Goal: Transaction & Acquisition: Purchase product/service

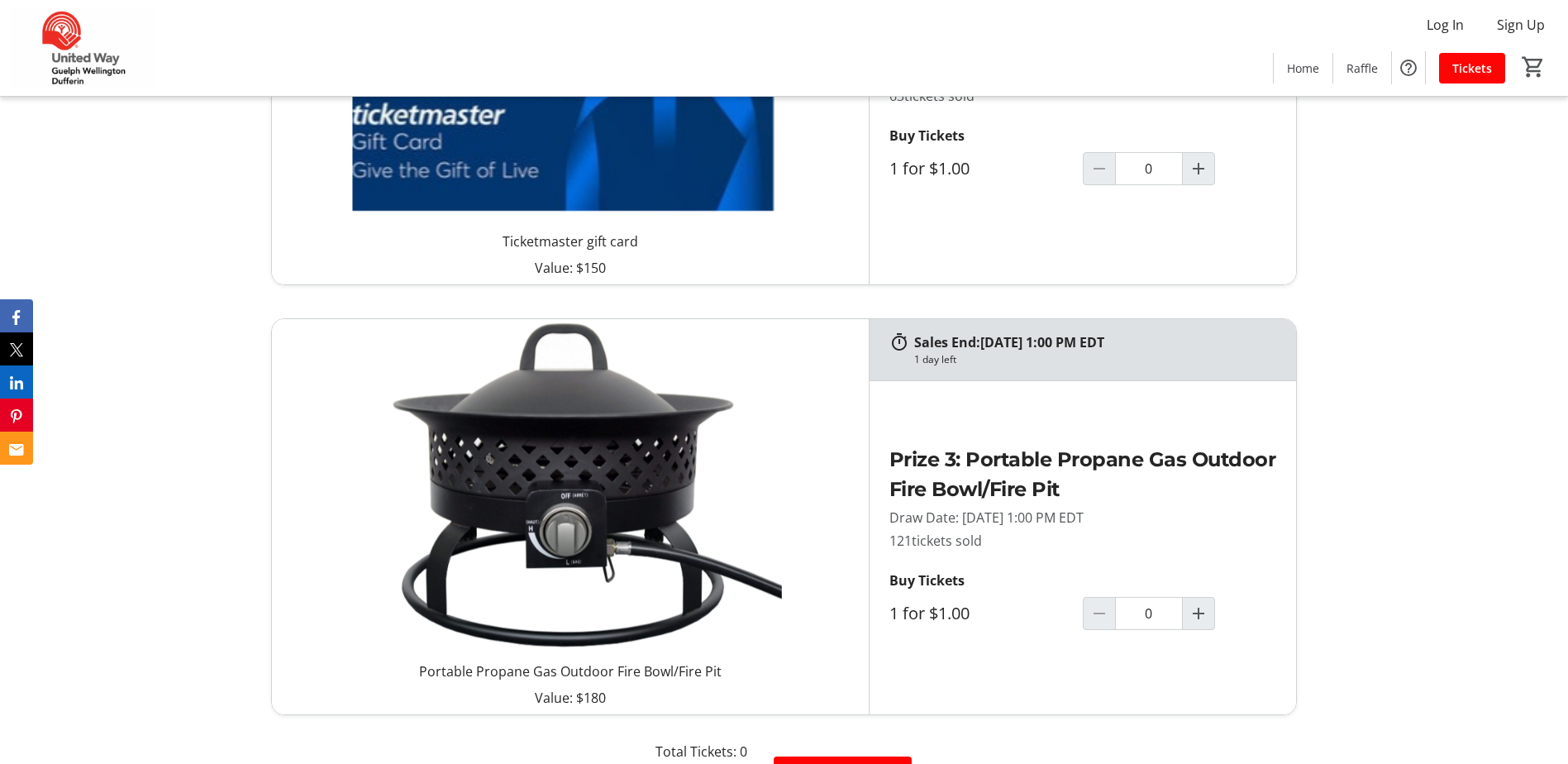
scroll to position [1901, 0]
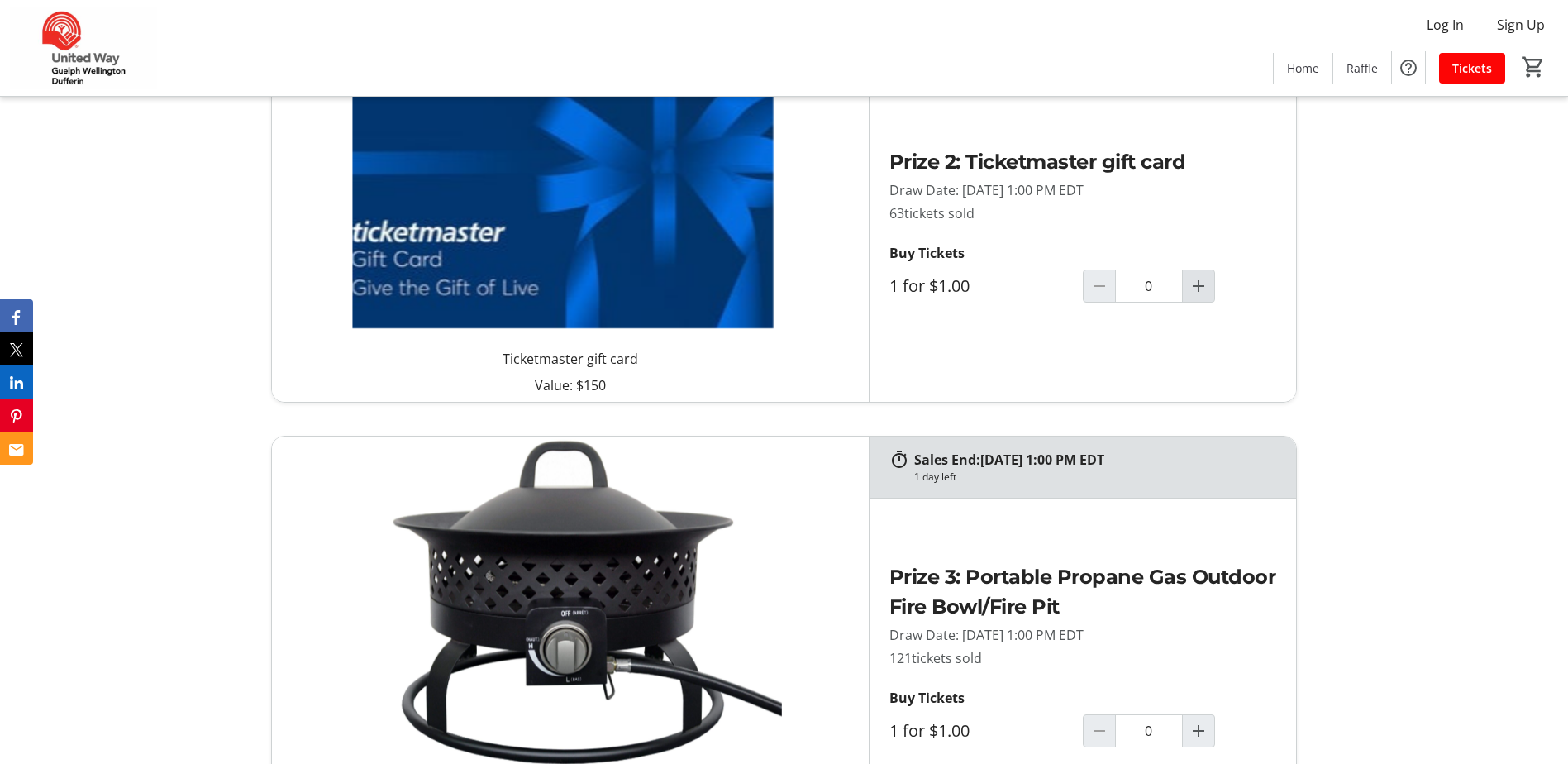
click at [1200, 290] on mat-icon "Increment by one" at bounding box center [1198, 286] width 20 height 20
click at [1201, 290] on mat-icon "Increment by one" at bounding box center [1198, 286] width 20 height 20
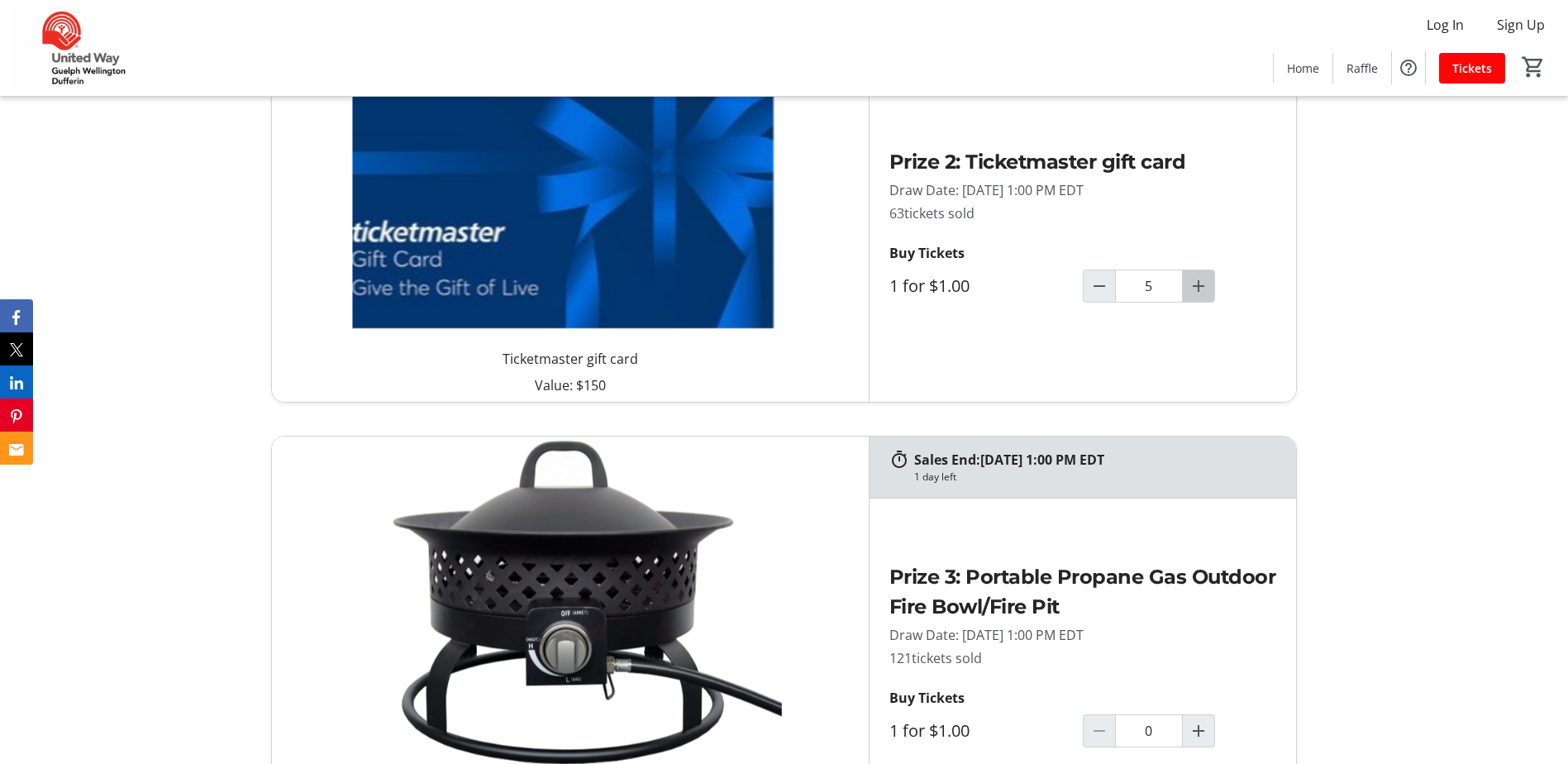
type input "5"
click at [1167, 353] on tr-raffle-card-ticket-purchase "Prize 2: Ticketmaster gift card Draw Date: [DATE] 1:00 PM EDT 63 tickets sold B…" at bounding box center [1082, 235] width 426 height 333
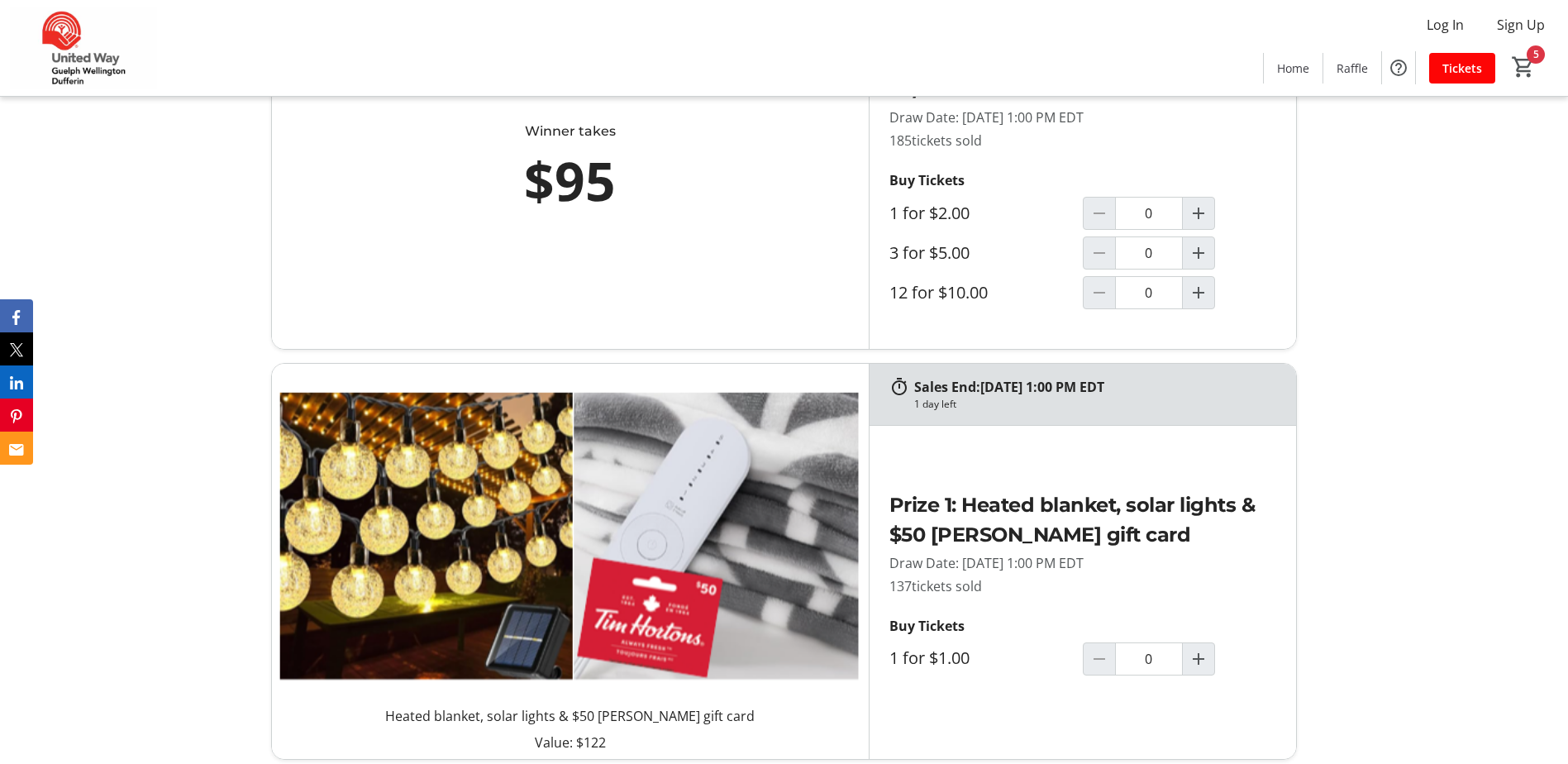
scroll to position [1074, 0]
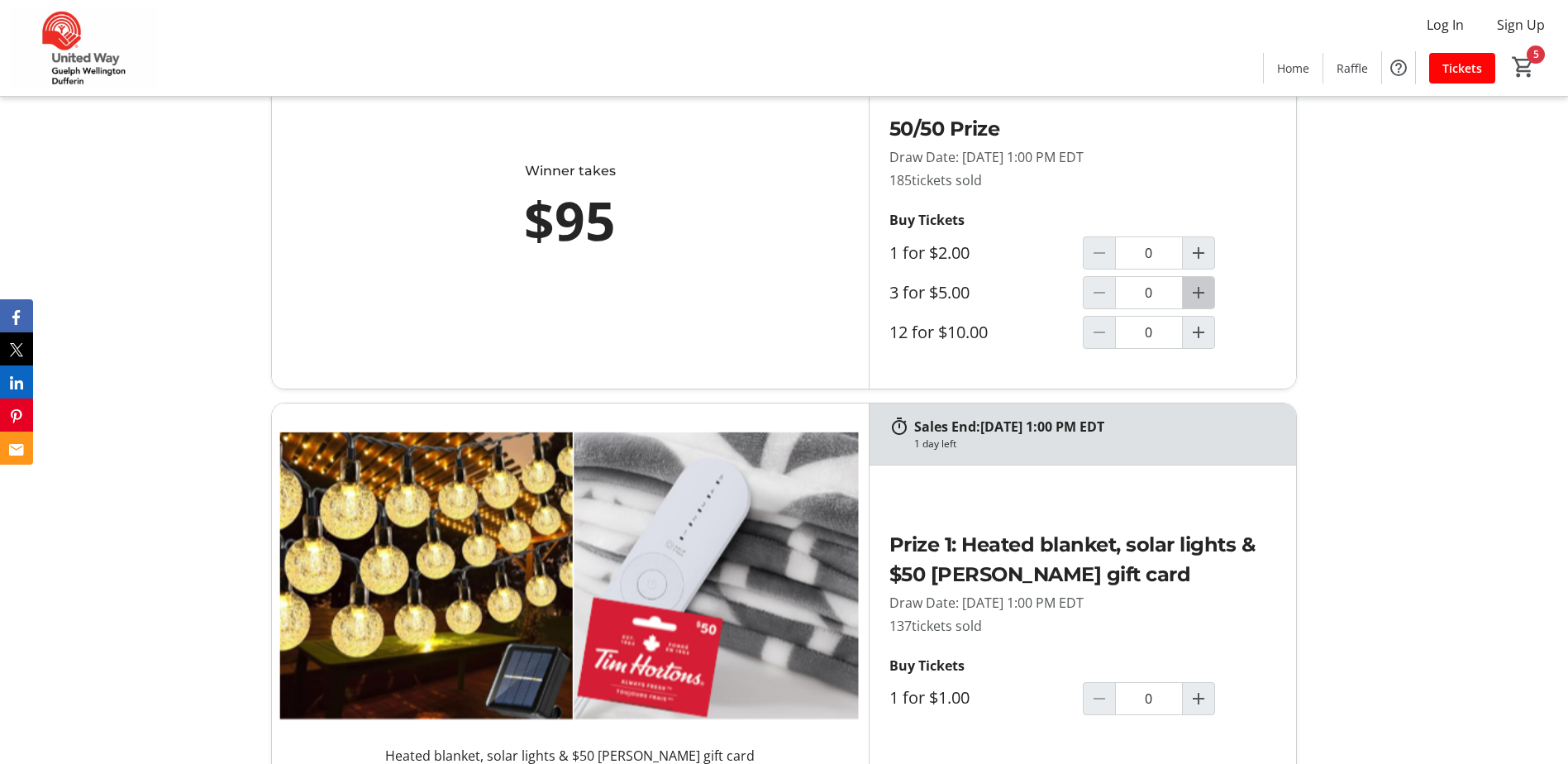
click at [1205, 301] on mat-icon "Increment by one" at bounding box center [1198, 293] width 20 height 20
type input "1"
click at [1201, 332] on mat-icon "Increment by one" at bounding box center [1198, 332] width 20 height 20
type input "1"
click at [1099, 292] on mat-icon "Decrement by one" at bounding box center [1099, 293] width 20 height 20
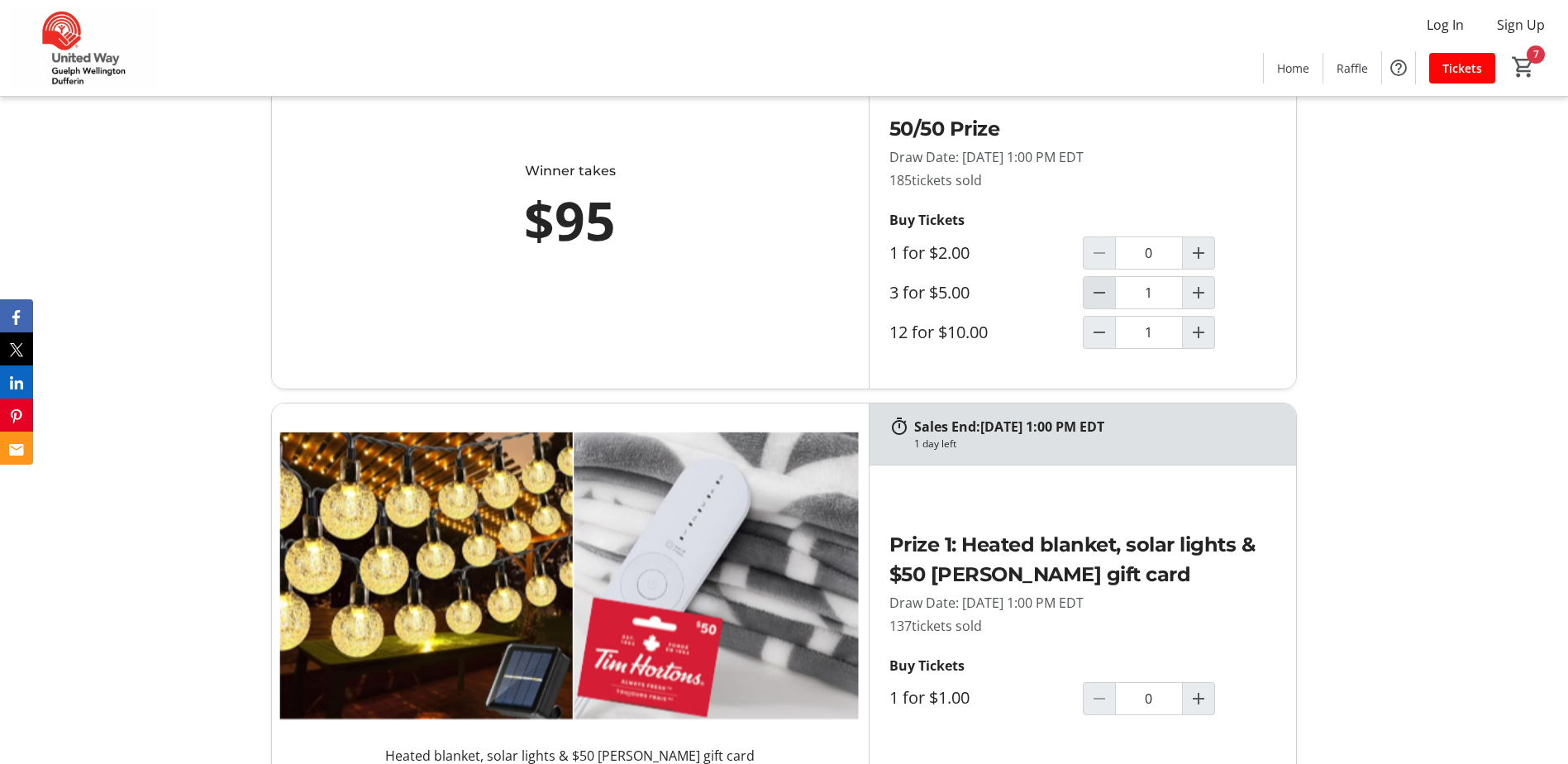
type input "0"
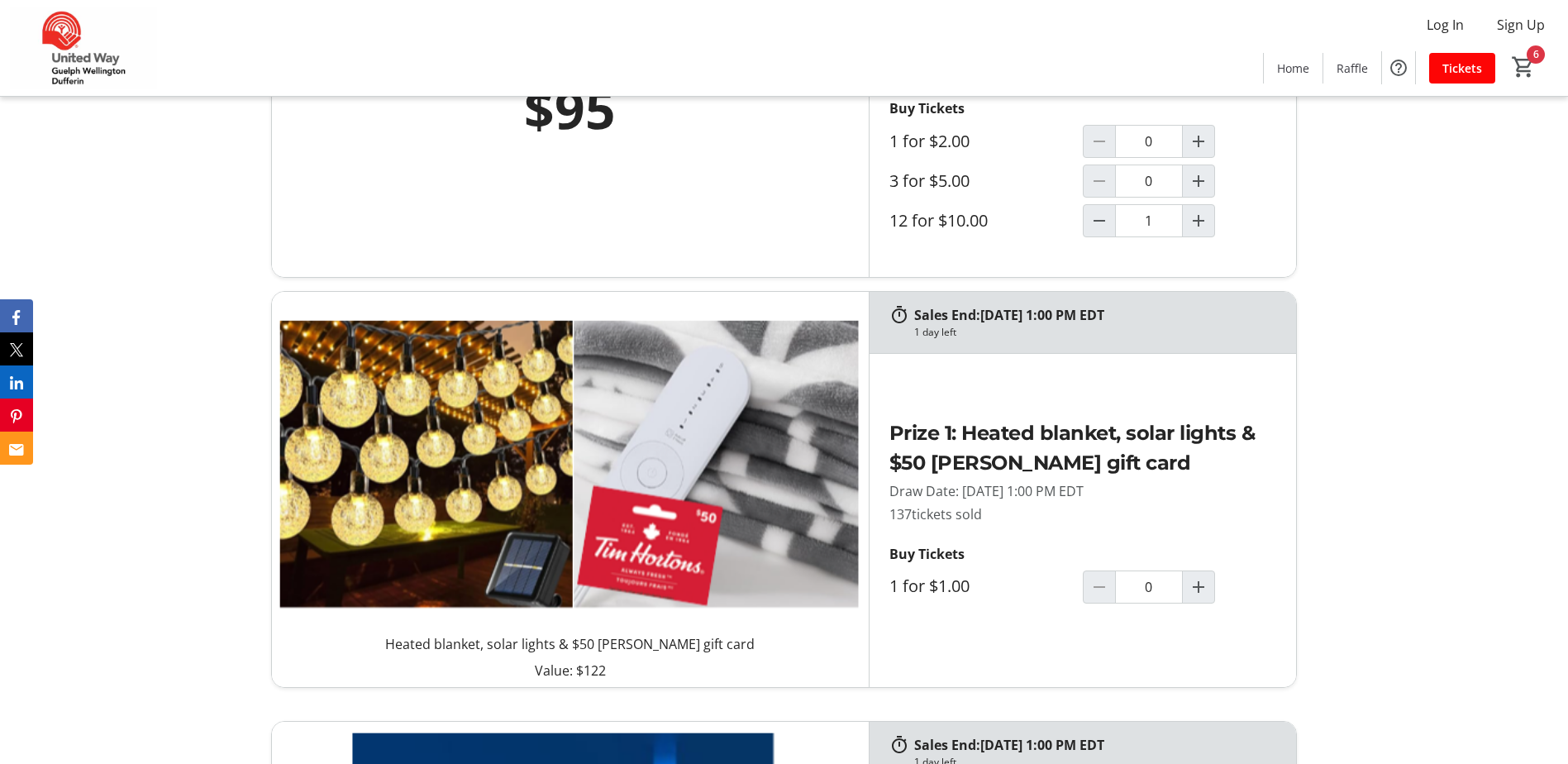
scroll to position [1157, 0]
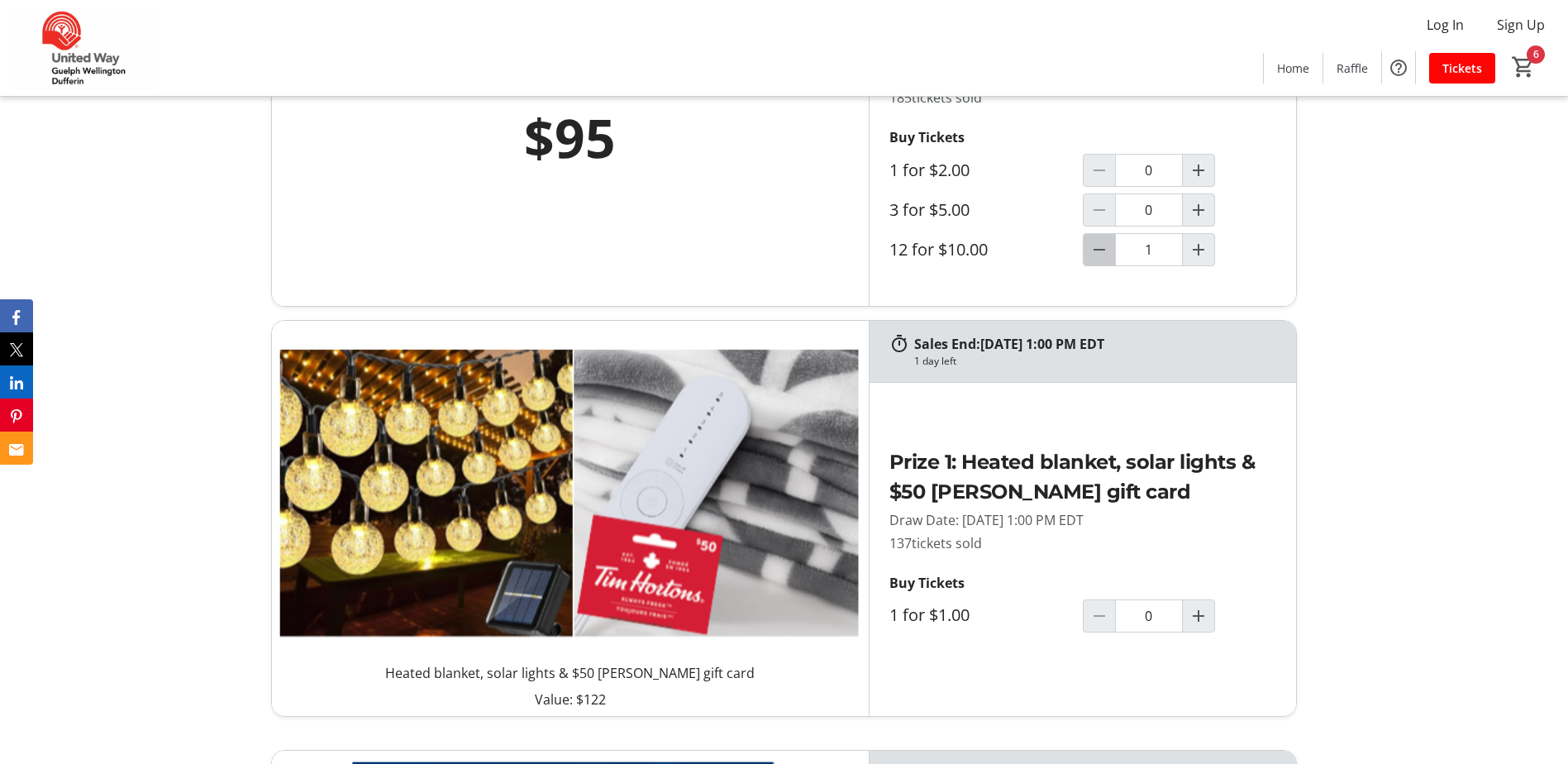
click at [1096, 243] on mat-icon "Decrement by one" at bounding box center [1099, 250] width 20 height 20
type input "0"
click at [1196, 208] on mat-icon "Increment by one" at bounding box center [1198, 210] width 20 height 20
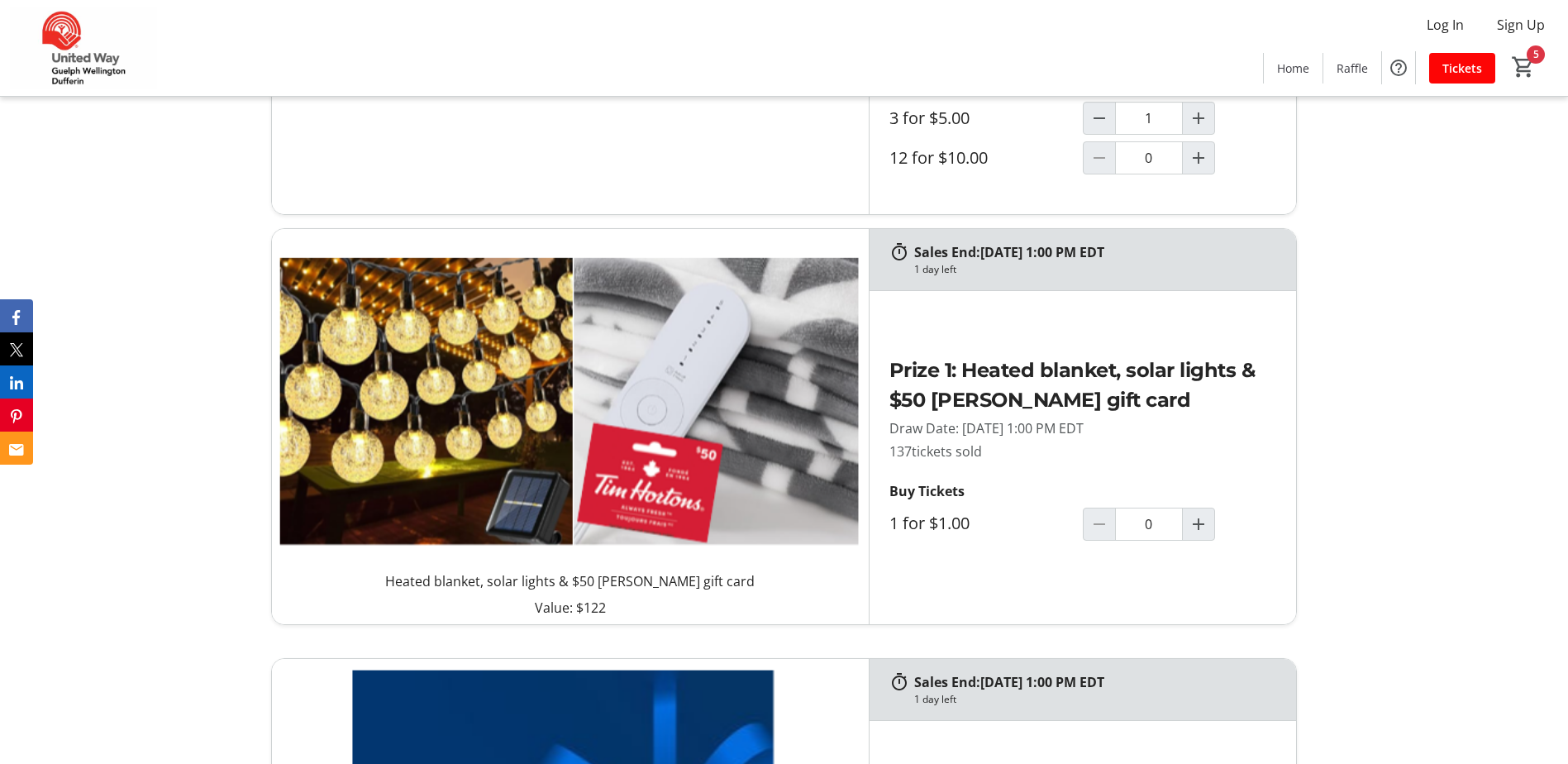
type input "1"
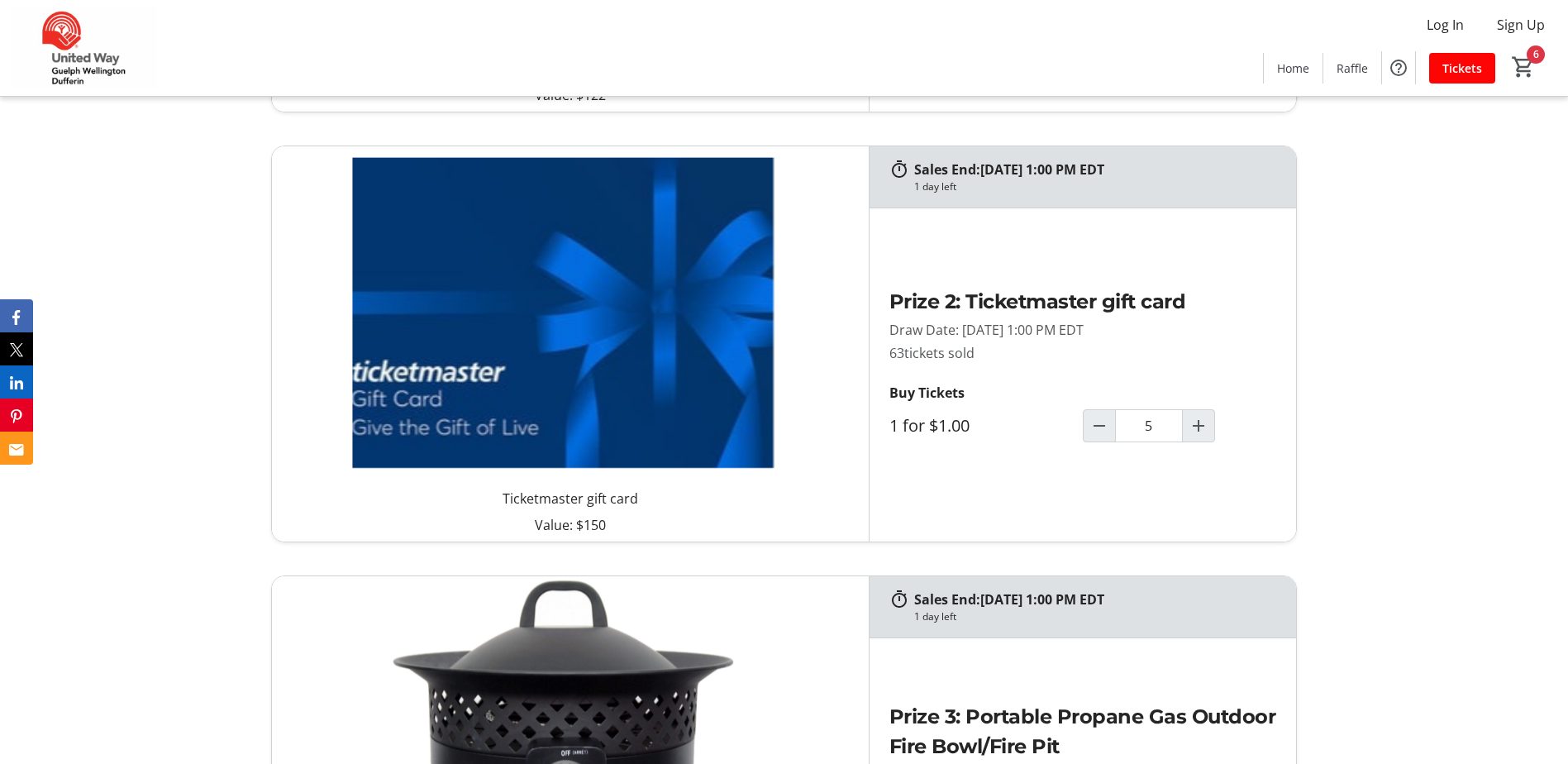
scroll to position [1819, 0]
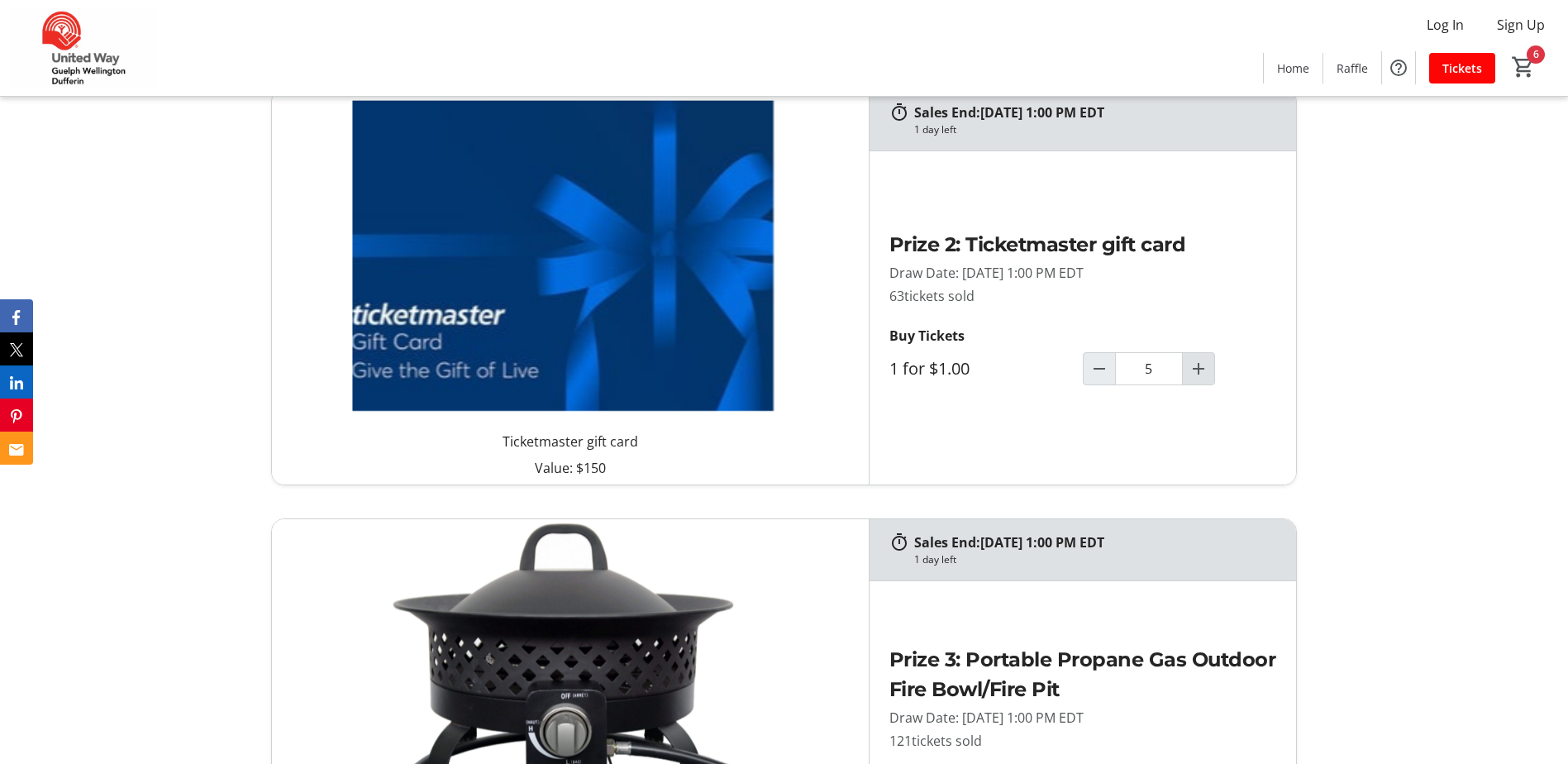
click at [1205, 373] on mat-icon "Increment by one" at bounding box center [1198, 368] width 20 height 20
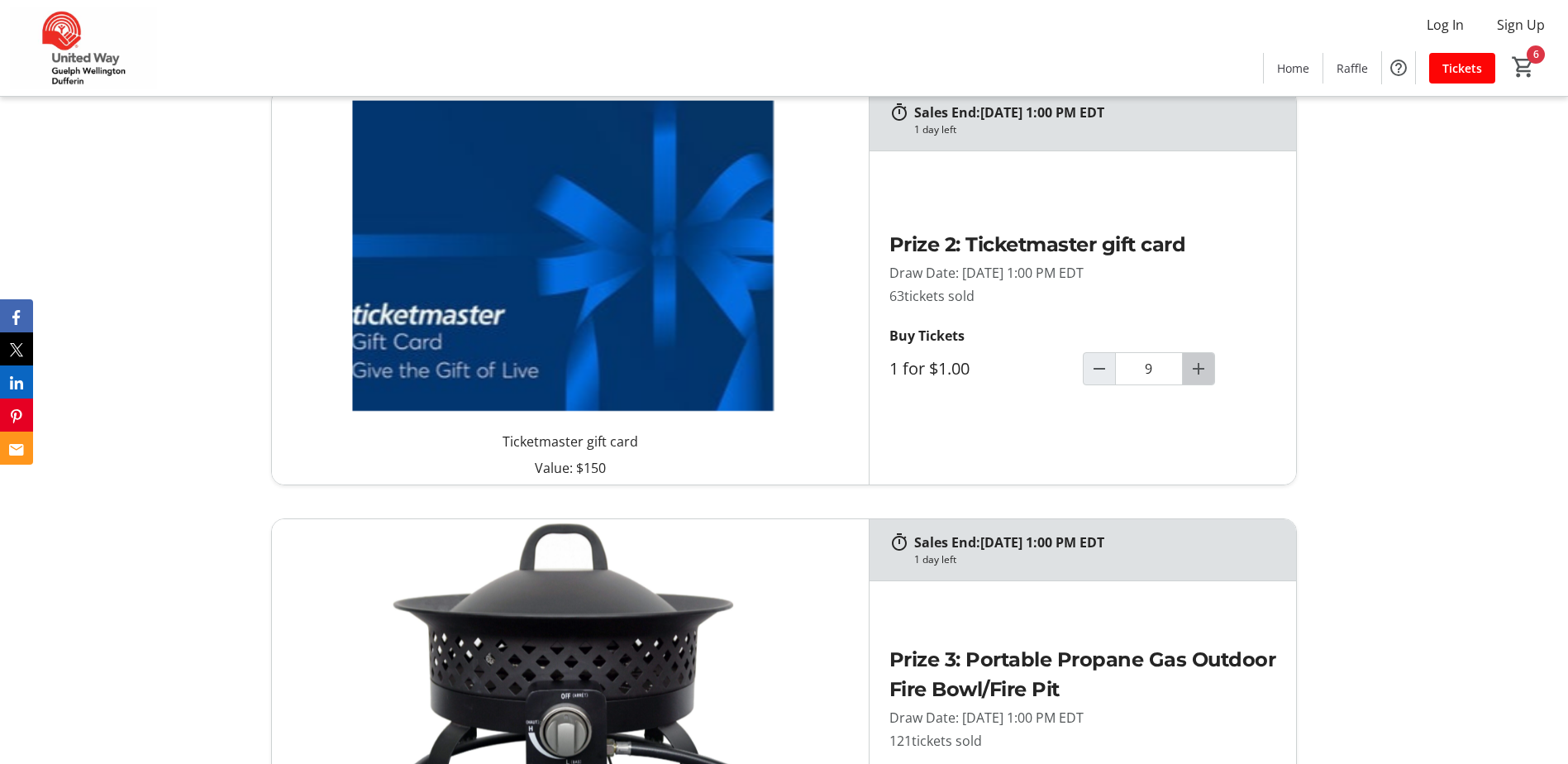
type input "10"
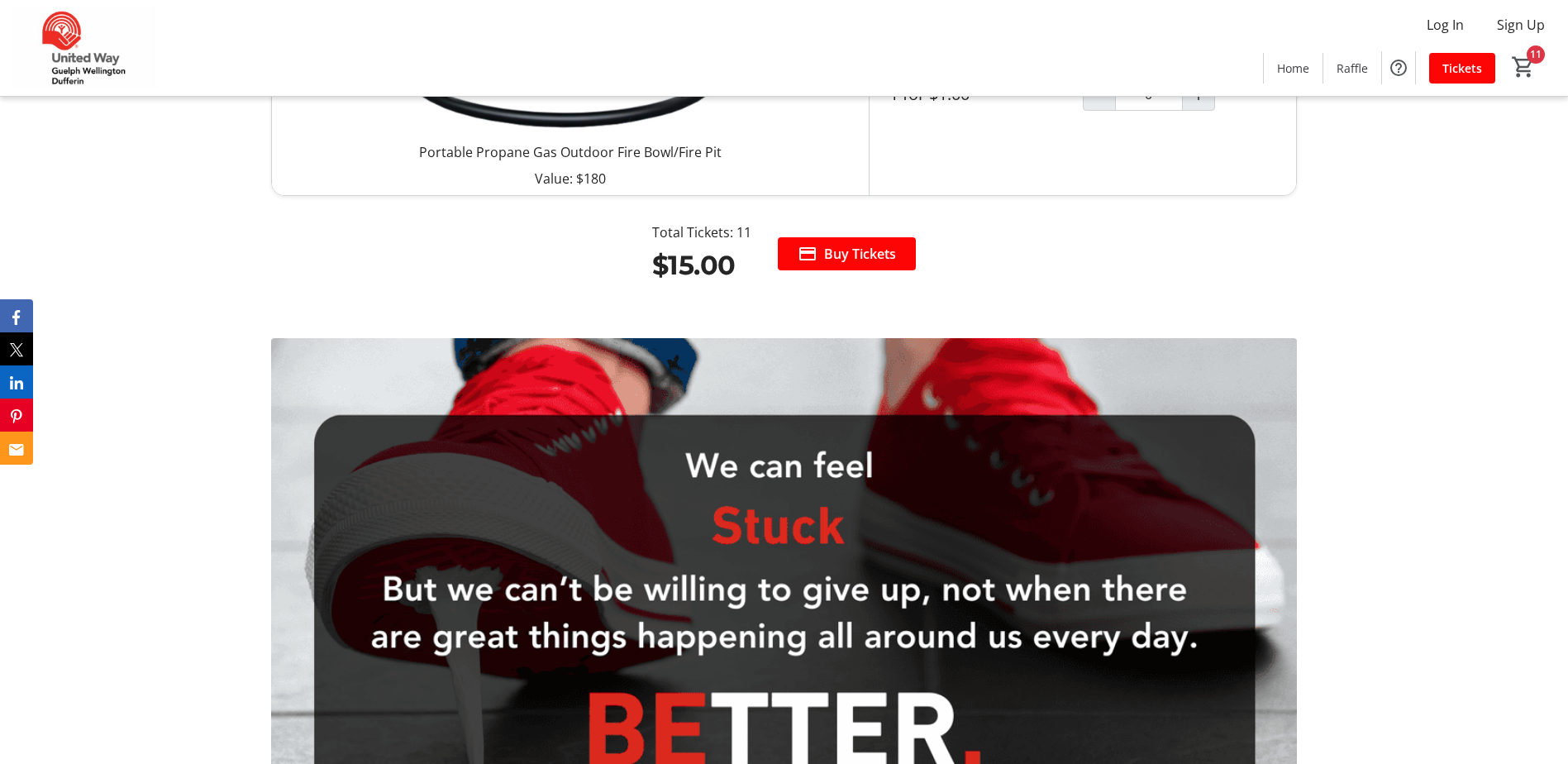
scroll to position [2563, 0]
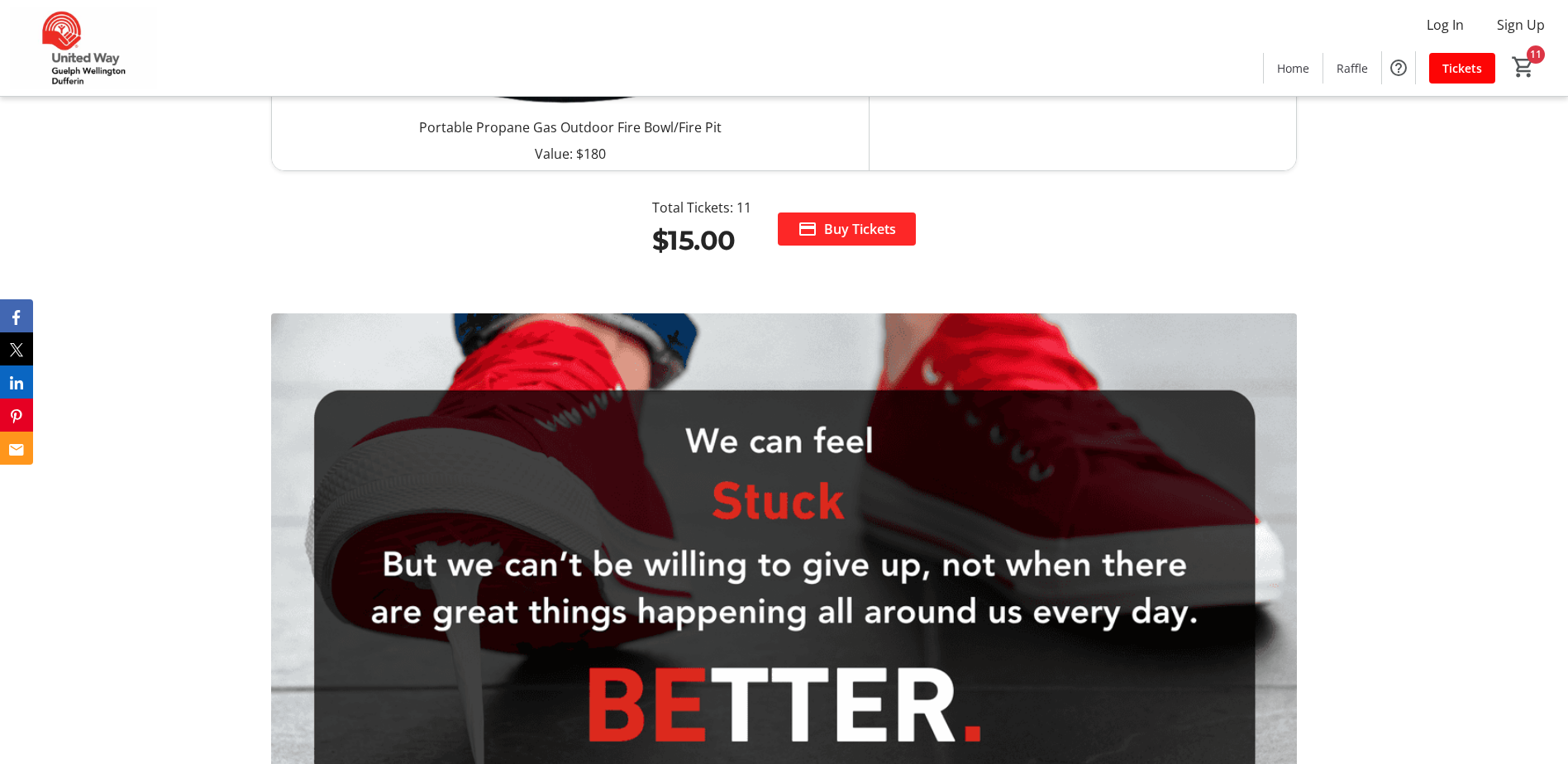
click at [877, 233] on span "Buy Tickets" at bounding box center [860, 229] width 72 height 20
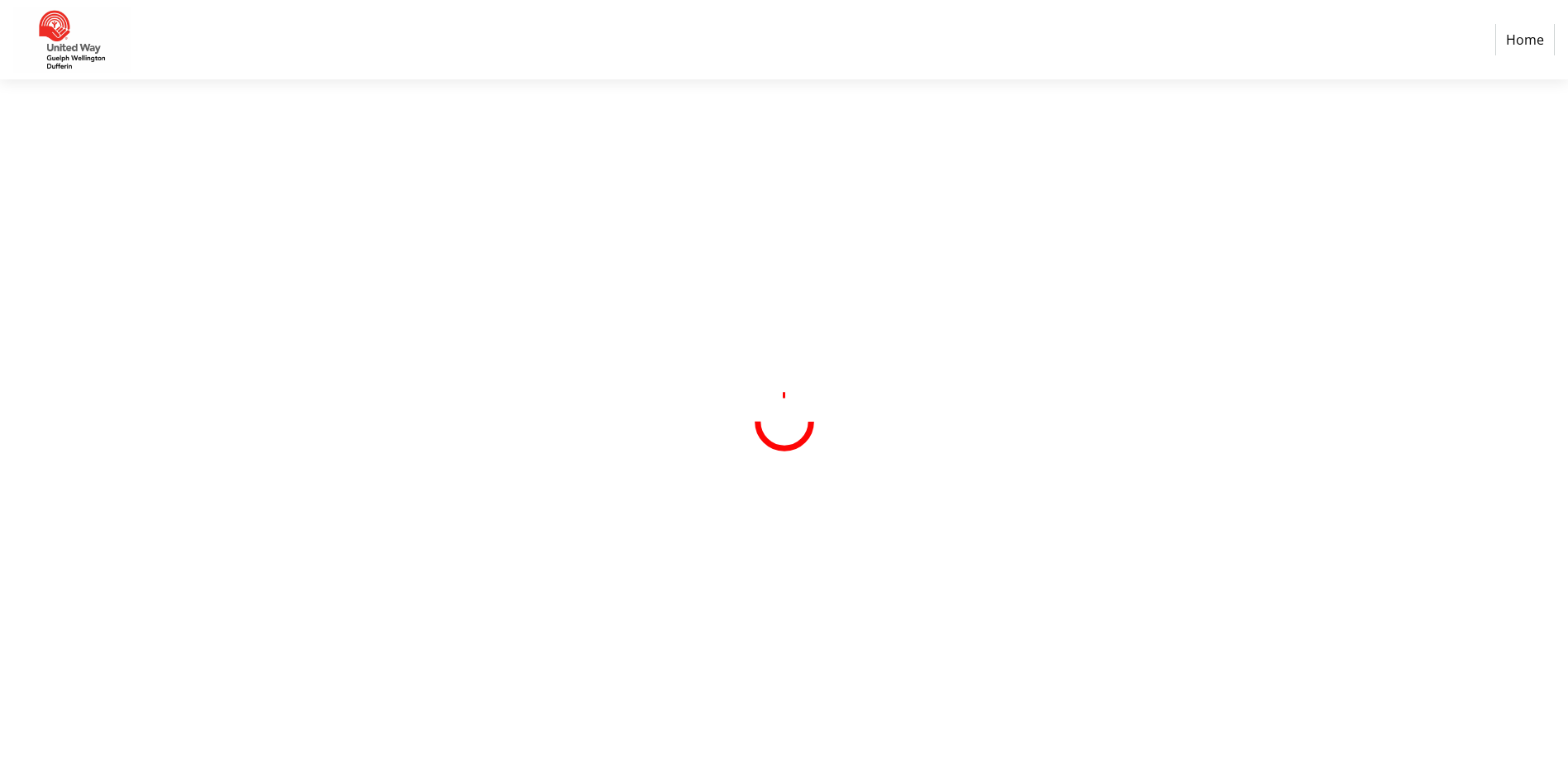
select select "CA"
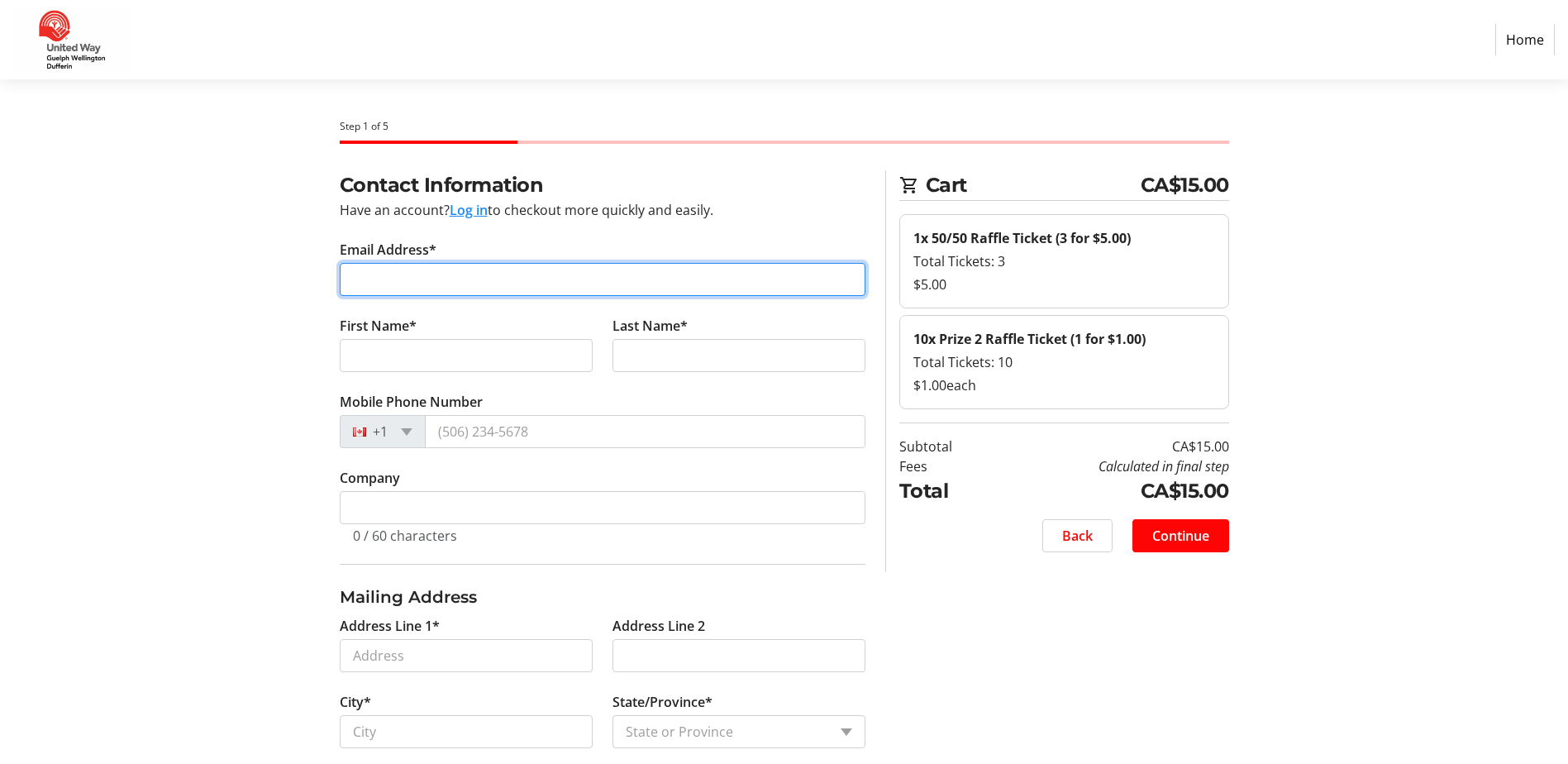
click at [405, 271] on input "Email Address*" at bounding box center [602, 280] width 525 height 33
type input "[EMAIL_ADDRESS][DOMAIN_NAME]"
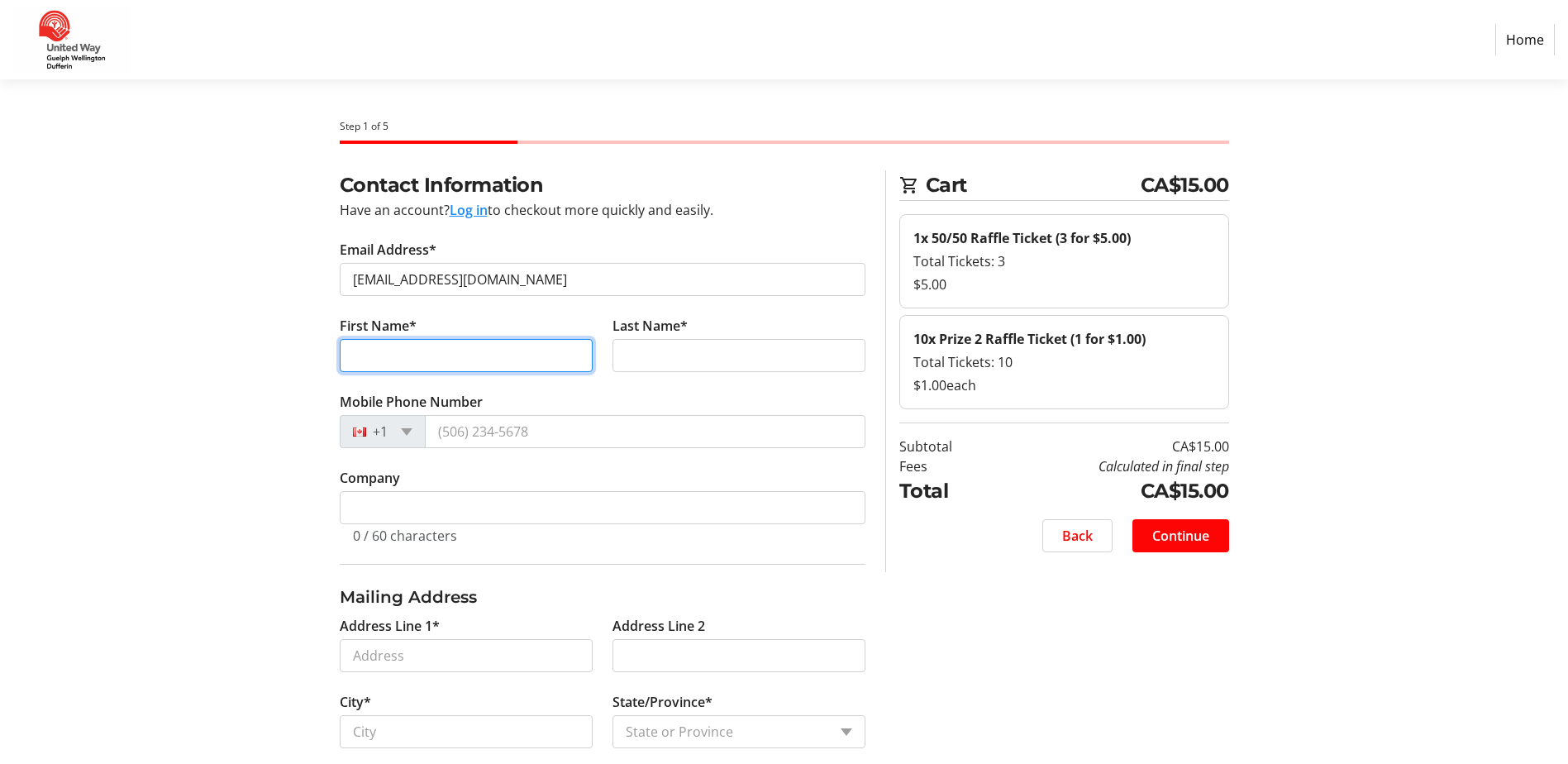
type input "Moira"
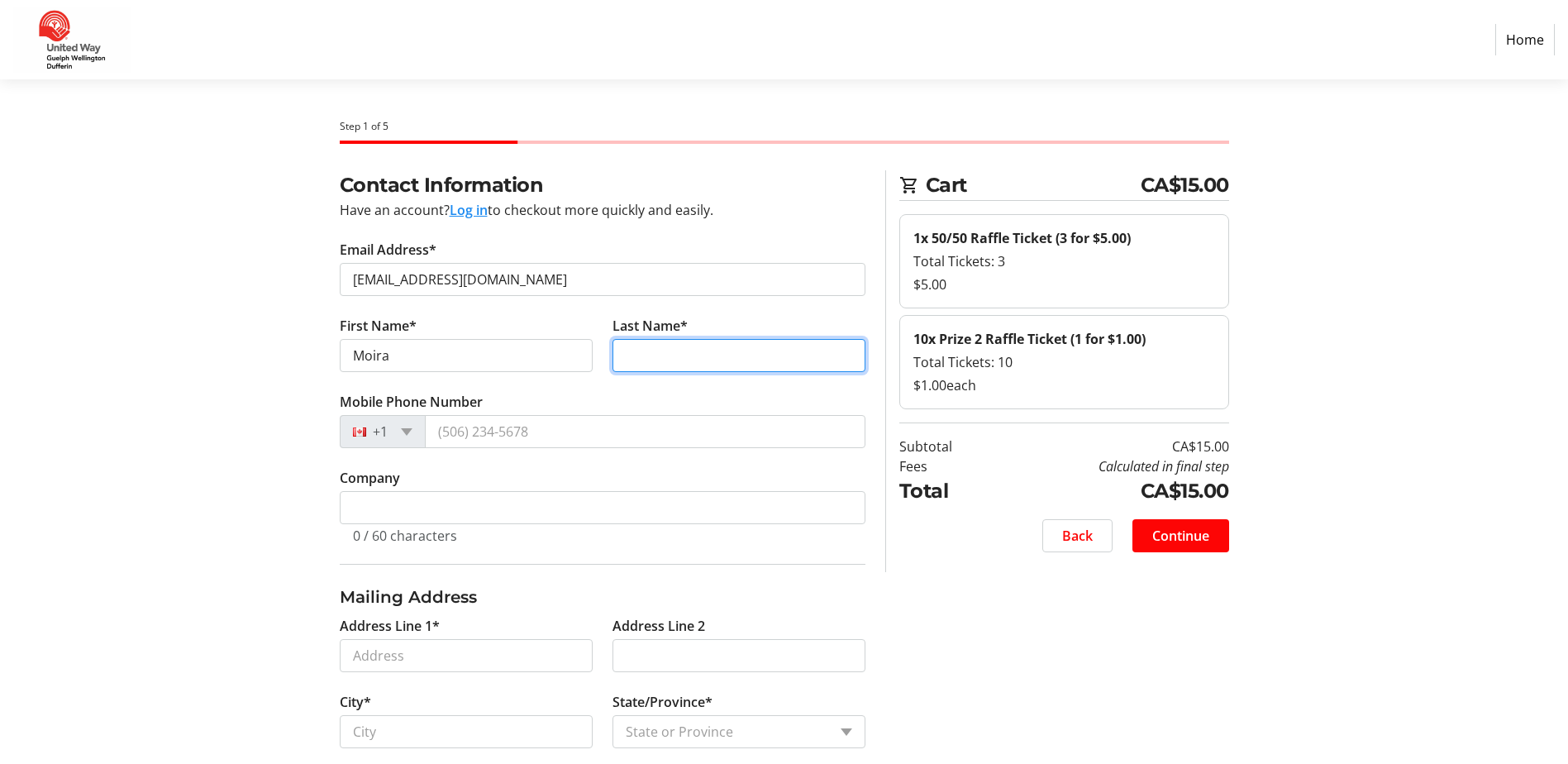
type input "[PERSON_NAME]"
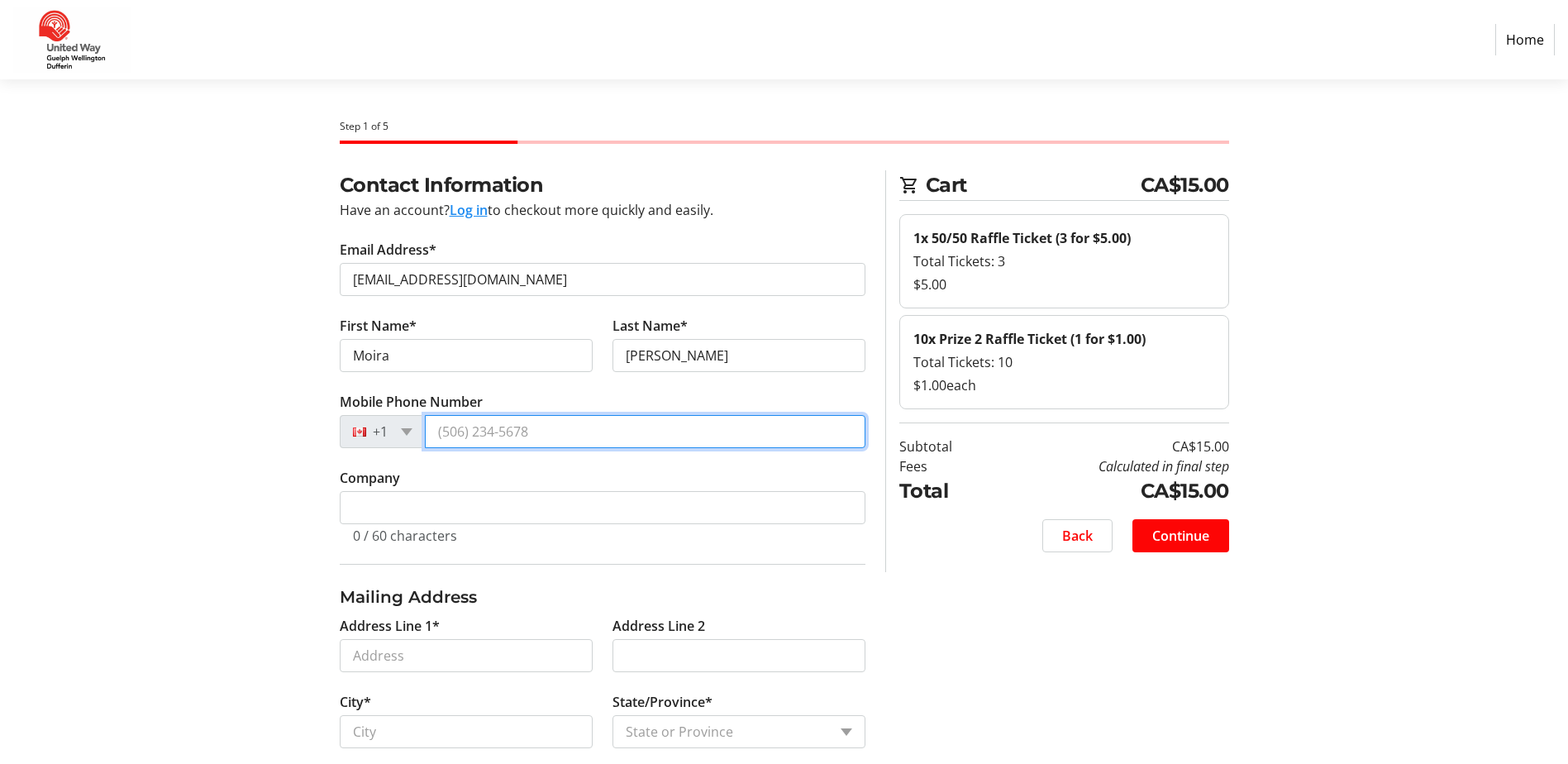
type input "[PHONE_NUMBER]"
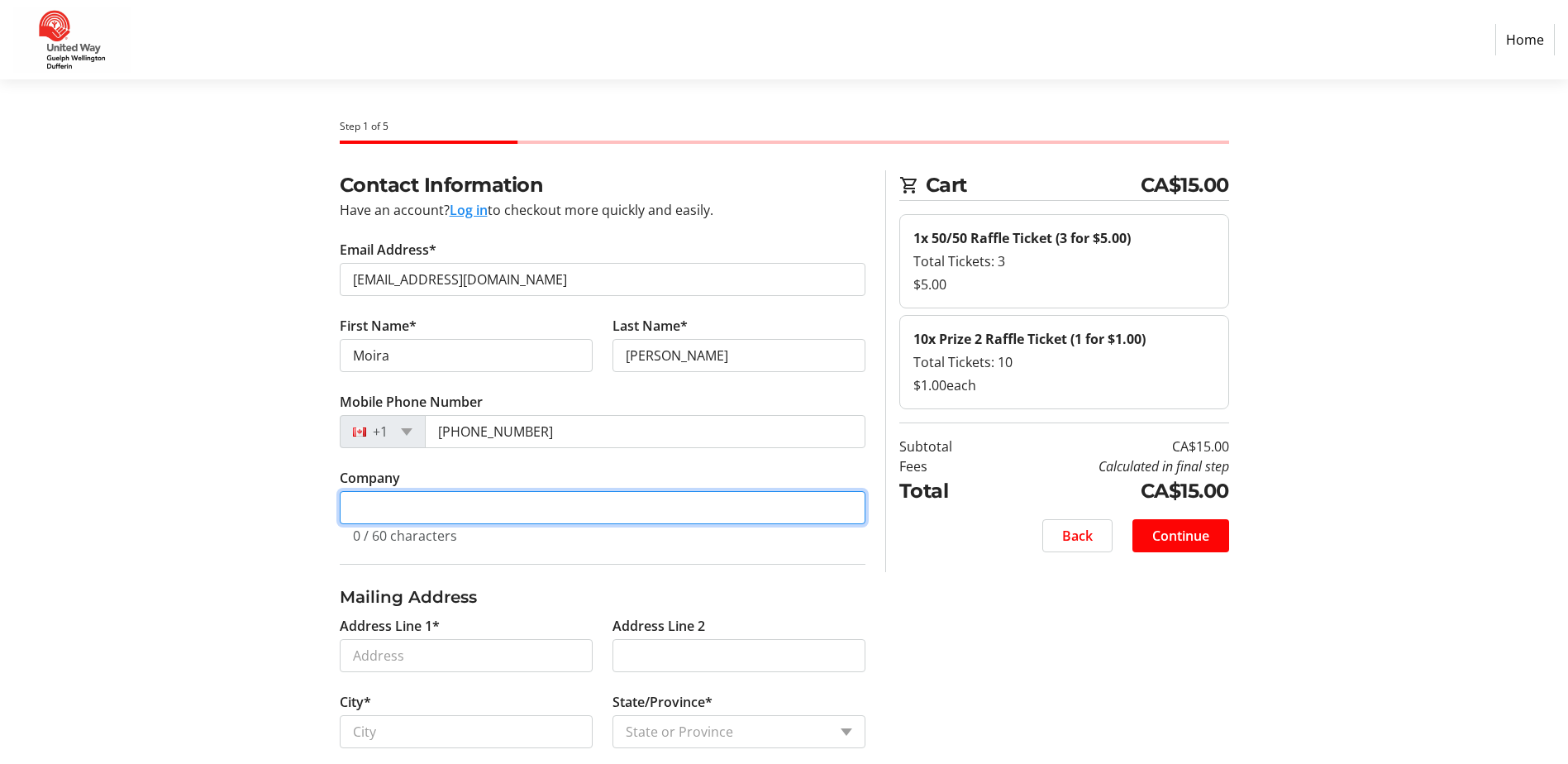
type input "The County of [GEOGRAPHIC_DATA]"
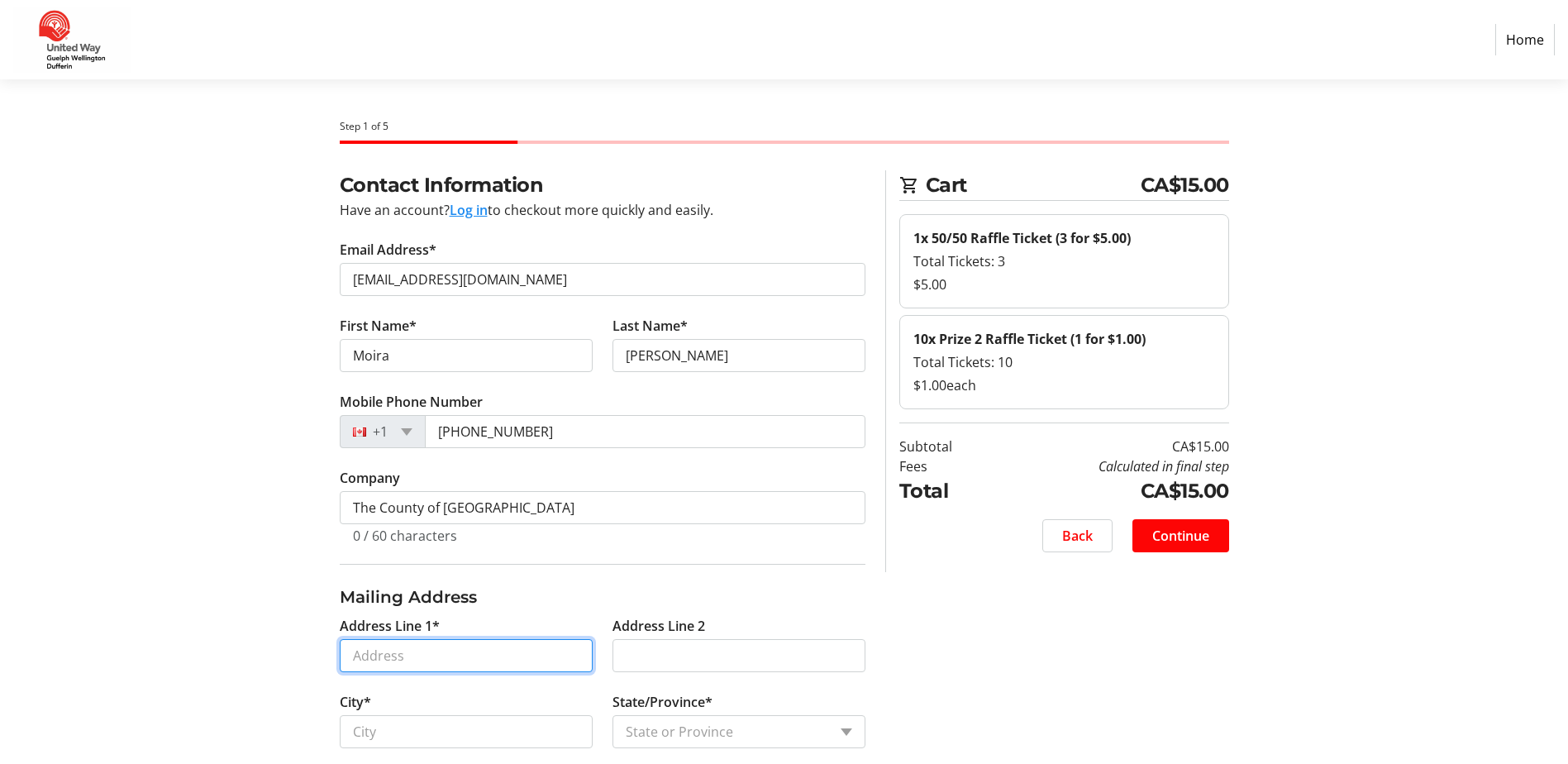
type input "138"
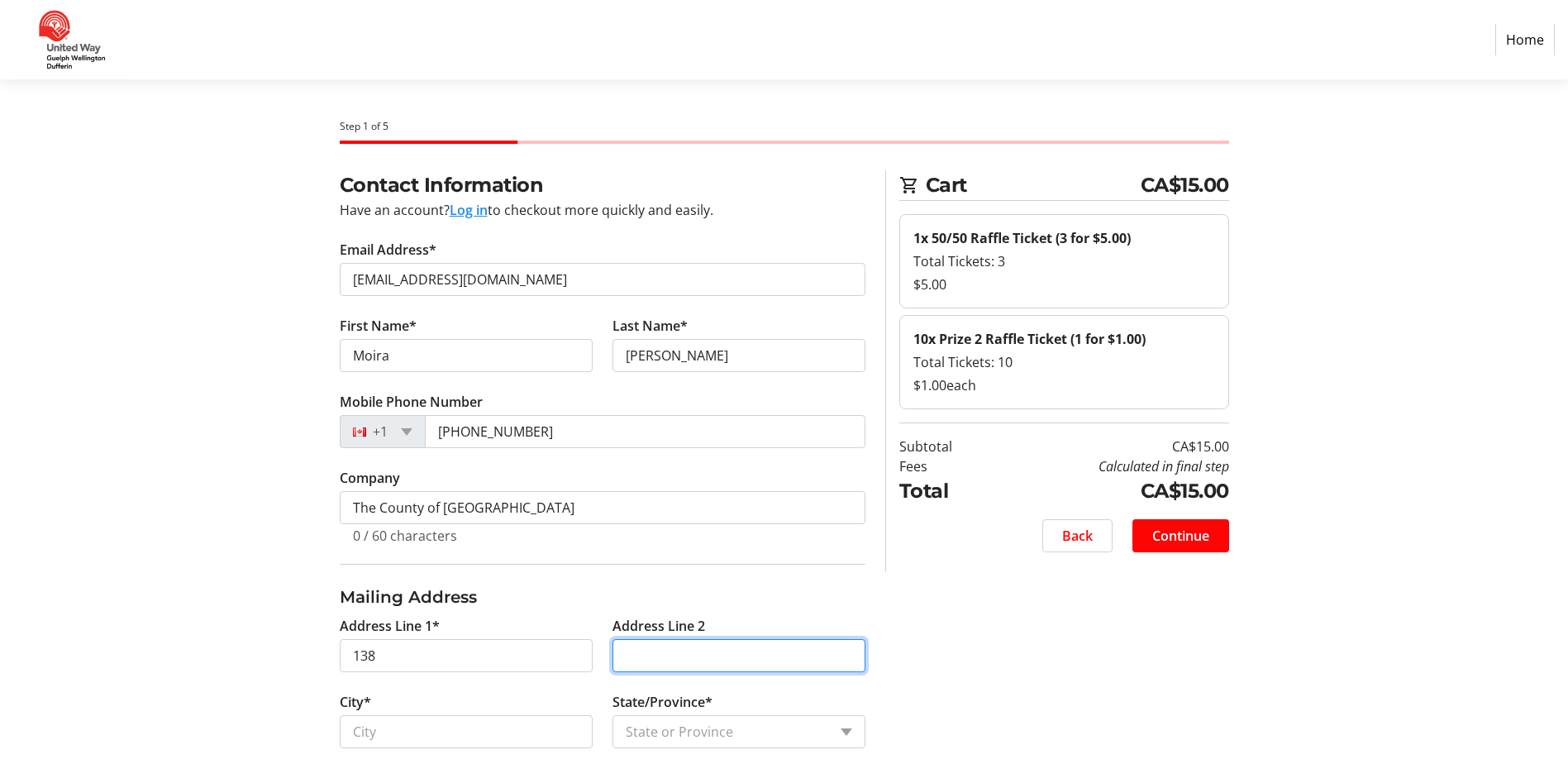
type input "[GEOGRAPHIC_DATA]"
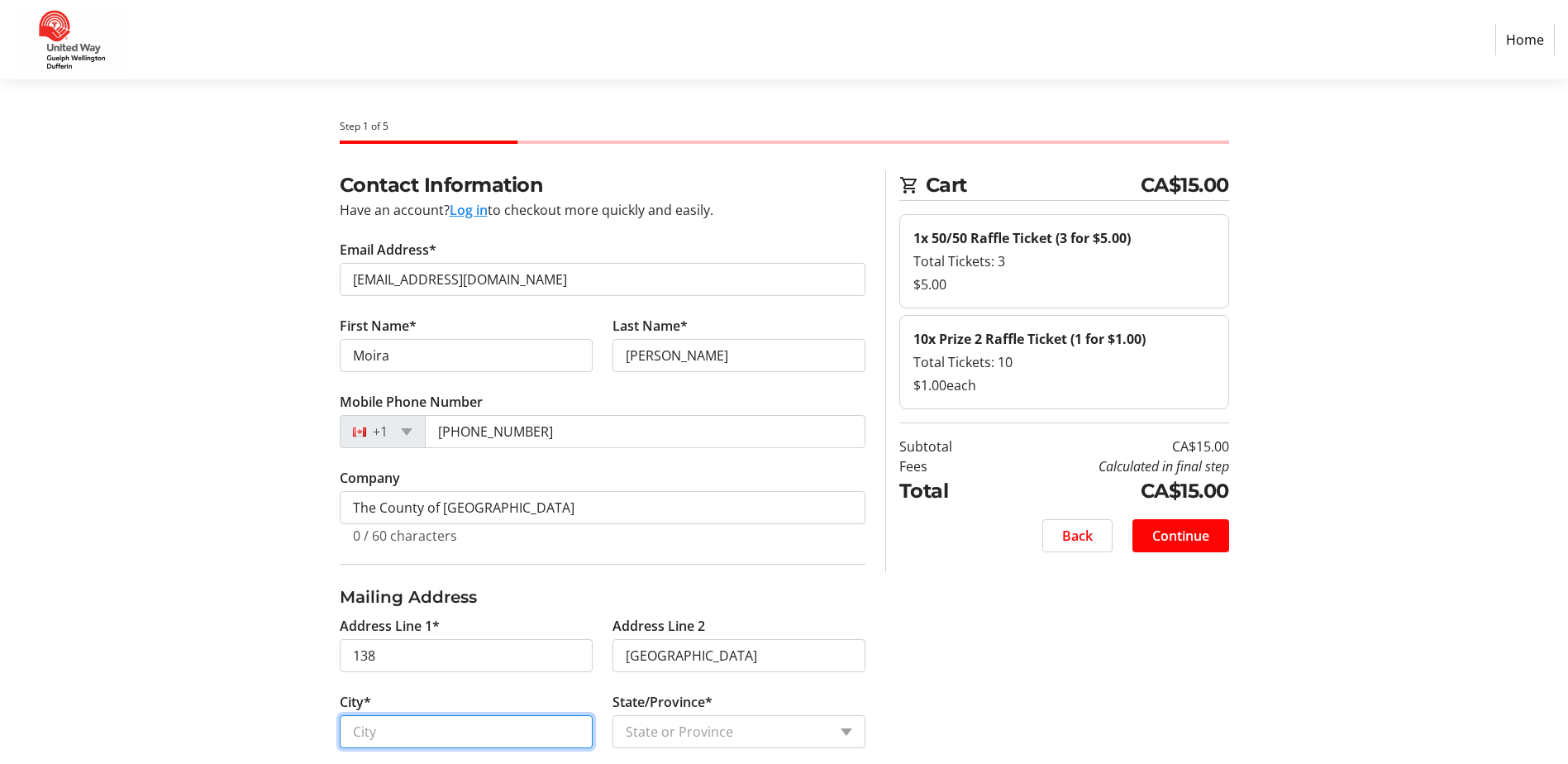
type input "Guelph"
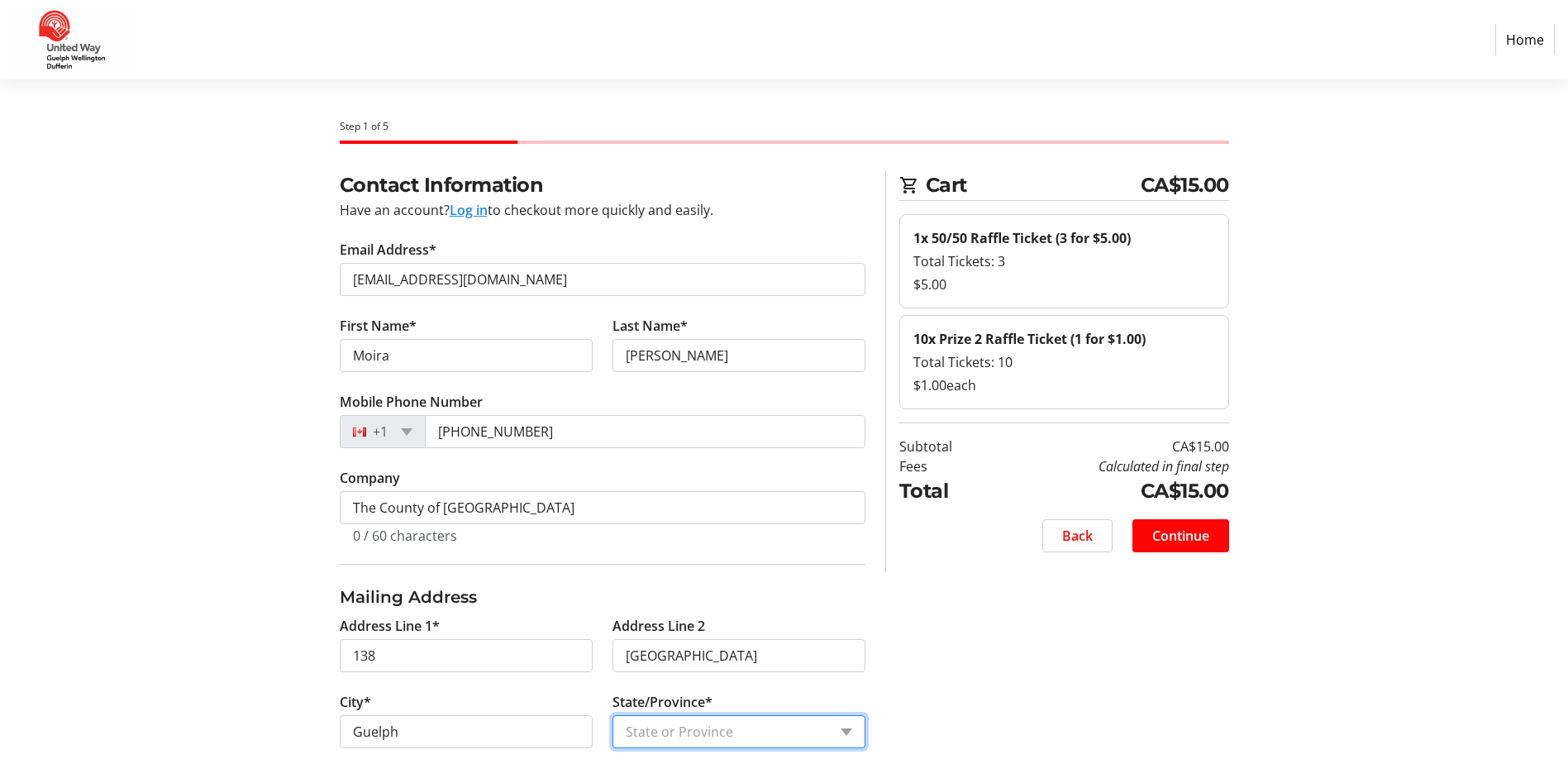
select select "ON"
type input "N1H 1T6"
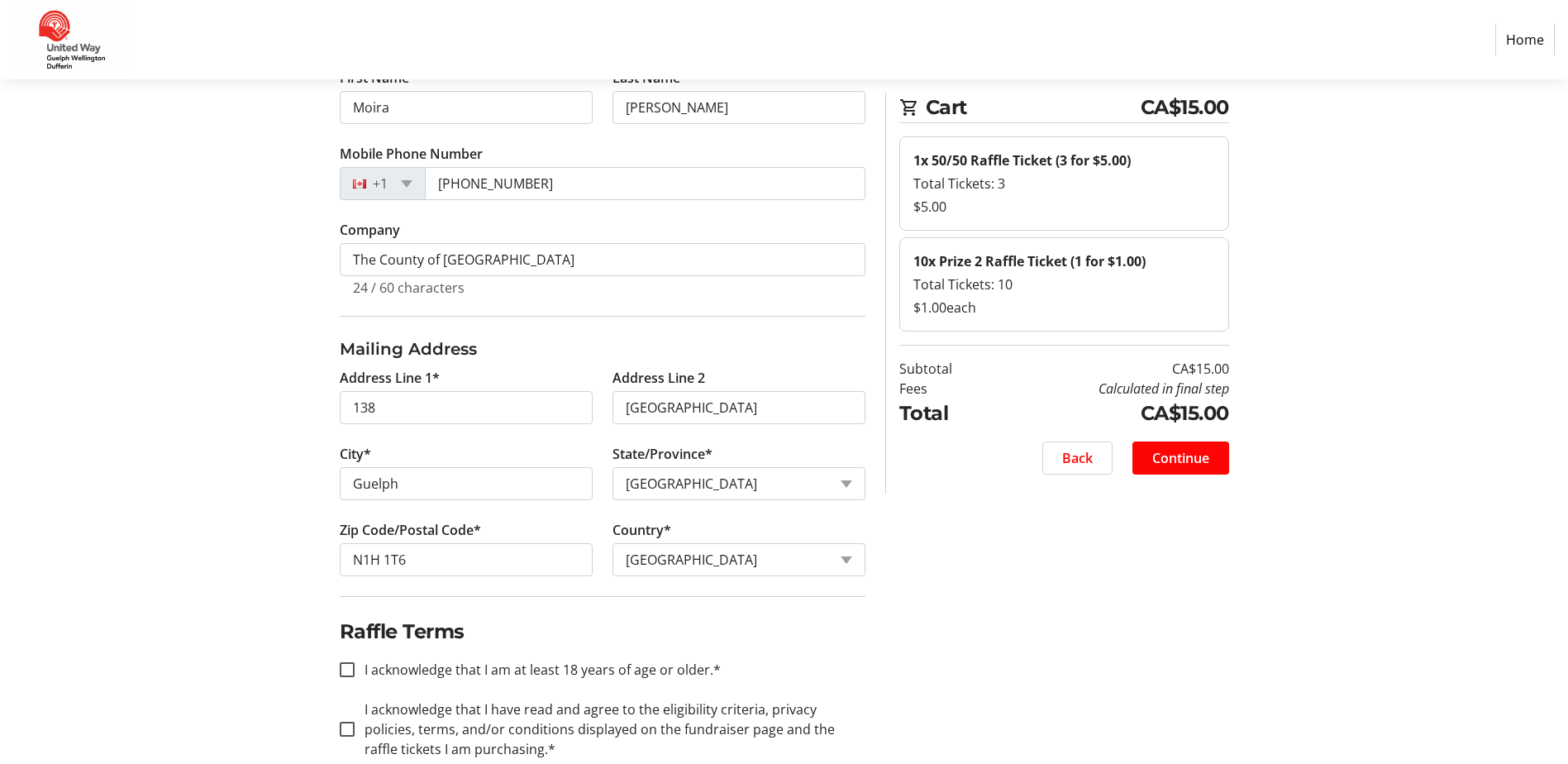
scroll to position [283, 0]
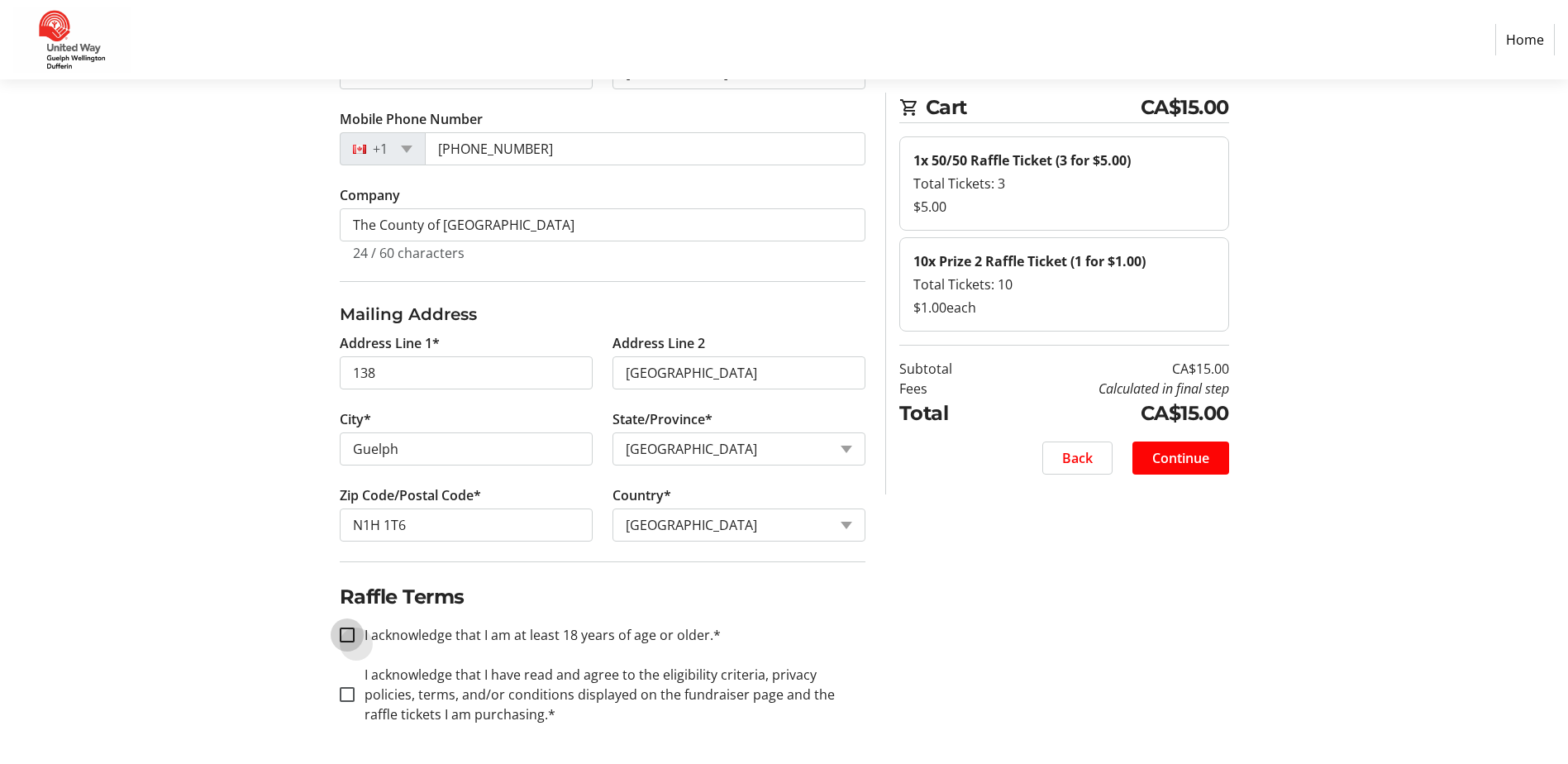
click at [351, 632] on input "I acknowledge that I am at least 18 years of age or older.*" at bounding box center [347, 635] width 15 height 15
checkbox input "true"
click at [348, 697] on input "I acknowledge that I have read and agree to the eligibility criteria, privacy p…" at bounding box center [347, 694] width 15 height 15
checkbox input "true"
click at [1164, 460] on span "Continue" at bounding box center [1180, 458] width 57 height 20
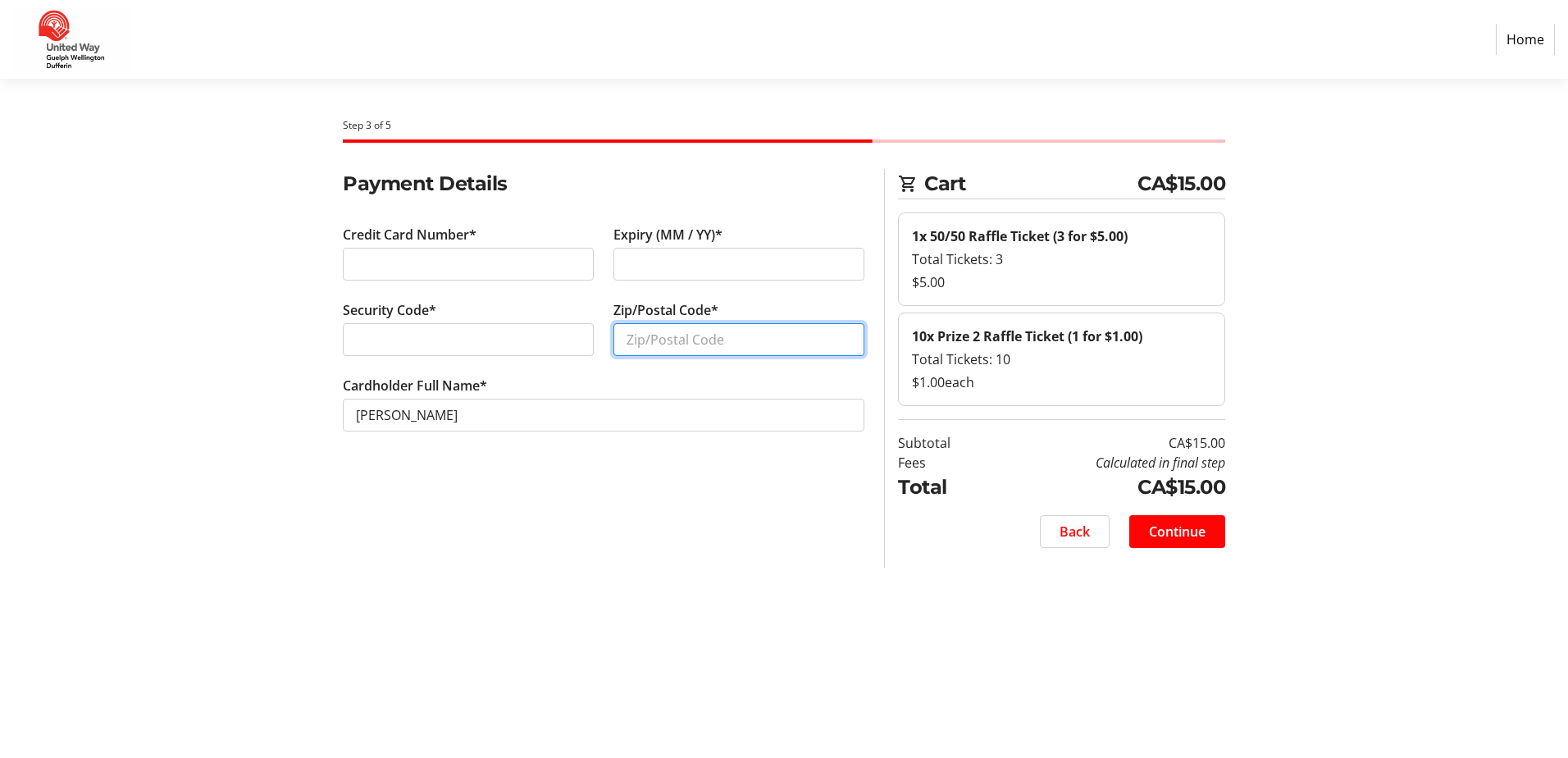
click at [719, 337] on input "Zip/Postal Code*" at bounding box center [739, 339] width 251 height 33
type input "N1H 1T6"
click at [1198, 531] on span "Continue" at bounding box center [1176, 531] width 57 height 20
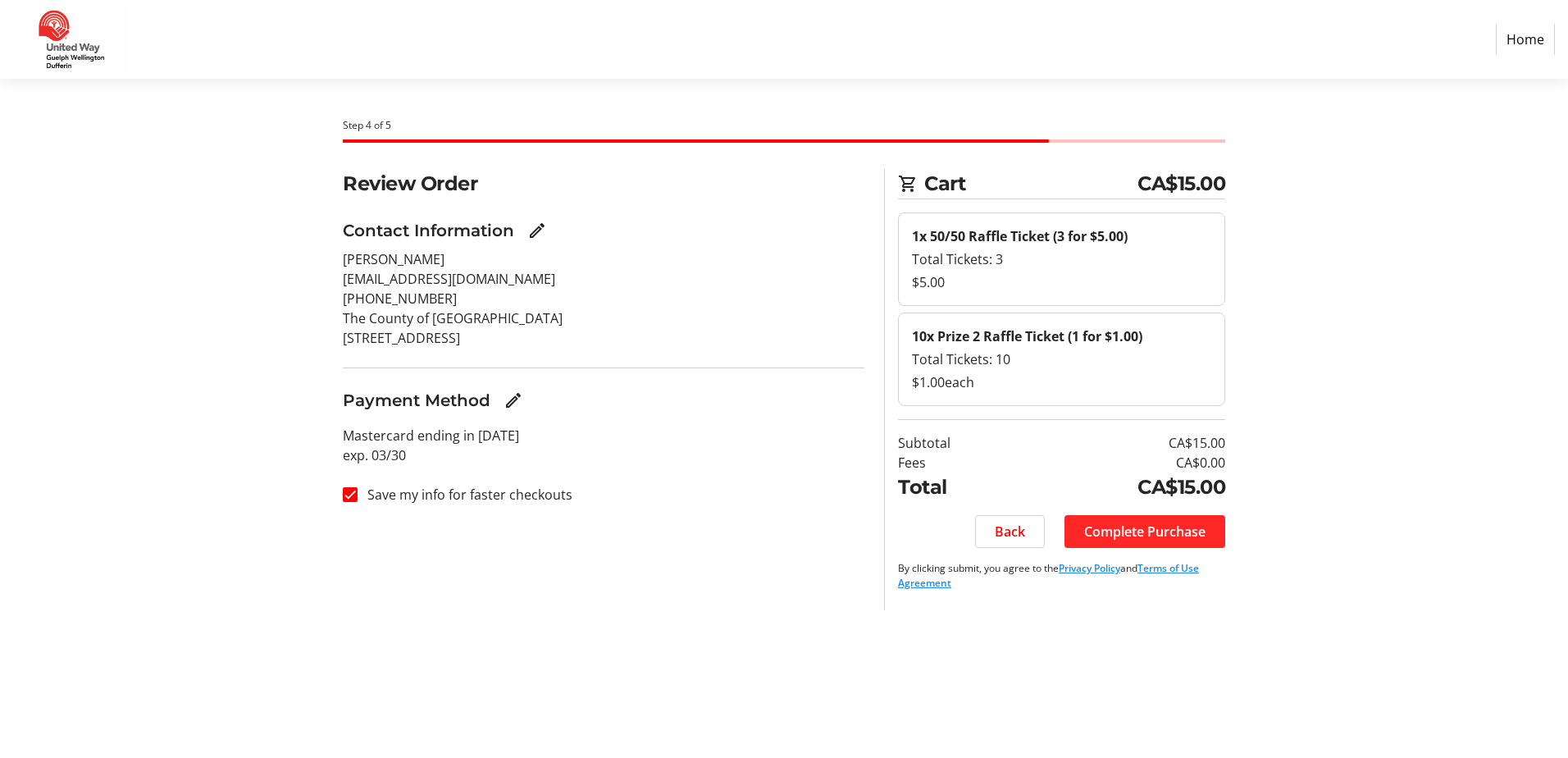
click at [1126, 527] on span "Complete Purchase" at bounding box center [1144, 531] width 121 height 20
